Goal: Contribute content

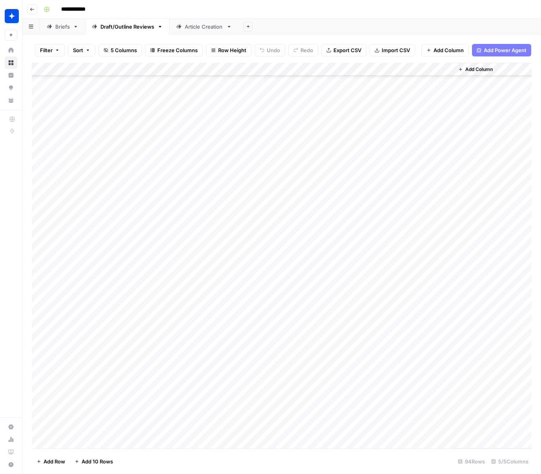
scroll to position [894, 0]
click at [191, 25] on div "Article Creation" at bounding box center [204, 27] width 38 height 8
click at [71, 326] on div "Add Column" at bounding box center [282, 198] width 500 height 271
click at [66, 326] on div "Add Column" at bounding box center [282, 198] width 500 height 271
type textarea "**********"
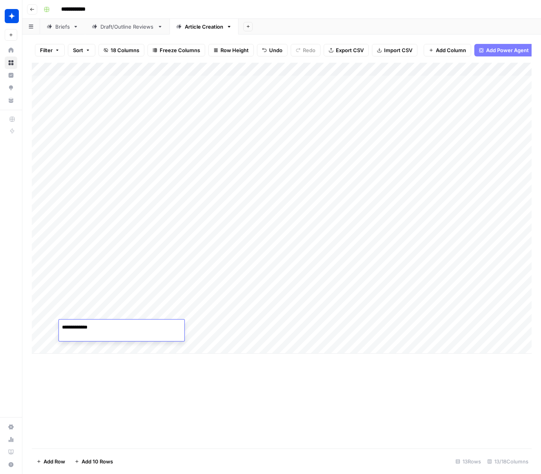
drag, startPoint x: 211, startPoint y: 384, endPoint x: 208, endPoint y: 382, distance: 4.2
click at [210, 383] on div "Add Column" at bounding box center [282, 256] width 500 height 386
click at [186, 333] on div "Add Column" at bounding box center [282, 208] width 500 height 291
click at [171, 331] on div "Add Column" at bounding box center [282, 208] width 500 height 291
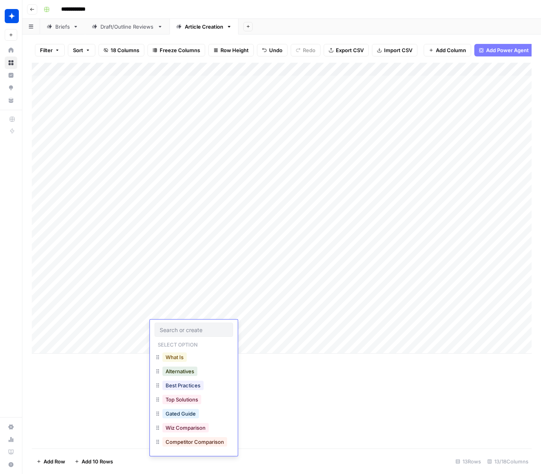
click at [175, 356] on button "What Is" at bounding box center [174, 357] width 24 height 9
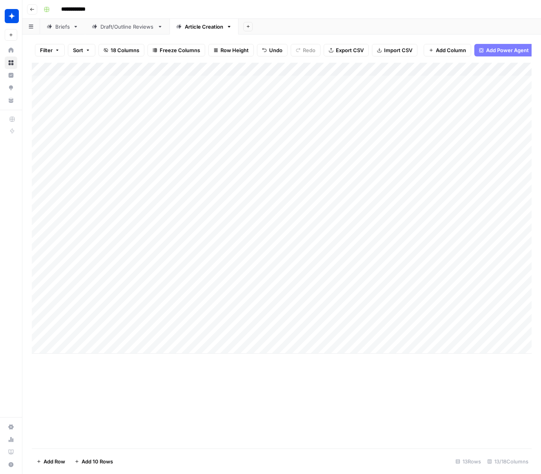
click at [77, 351] on div "Add Column" at bounding box center [282, 208] width 500 height 291
type textarea "**********"
click at [175, 406] on div "Add Column" at bounding box center [282, 256] width 500 height 386
click at [171, 352] on div "Add Column" at bounding box center [282, 218] width 500 height 311
click at [171, 350] on div "Add Column" at bounding box center [282, 218] width 500 height 311
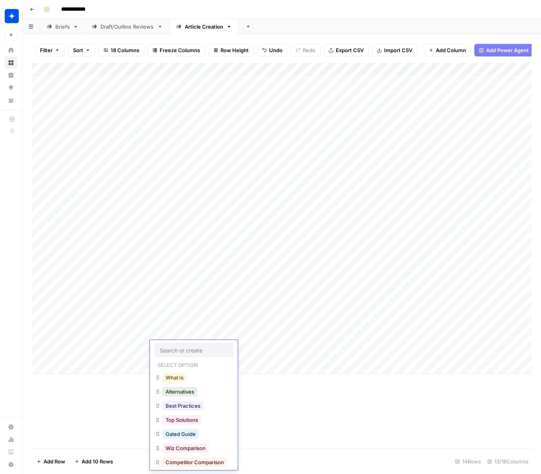
click at [177, 376] on button "What Is" at bounding box center [174, 377] width 24 height 9
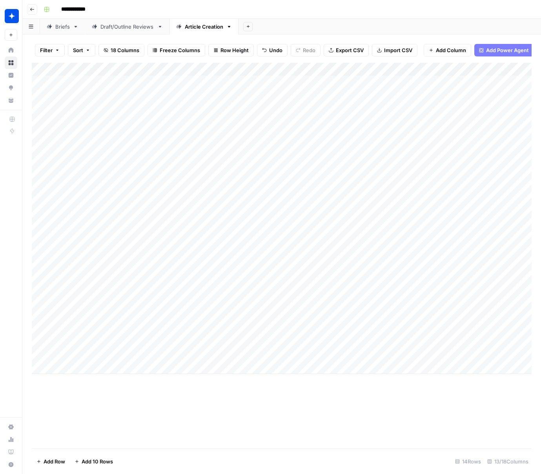
click at [209, 399] on div "Add Column" at bounding box center [282, 256] width 500 height 386
click at [253, 328] on div "Add Column" at bounding box center [282, 218] width 500 height 311
click at [256, 348] on div "Add Column" at bounding box center [282, 218] width 500 height 311
